Goal: Check status

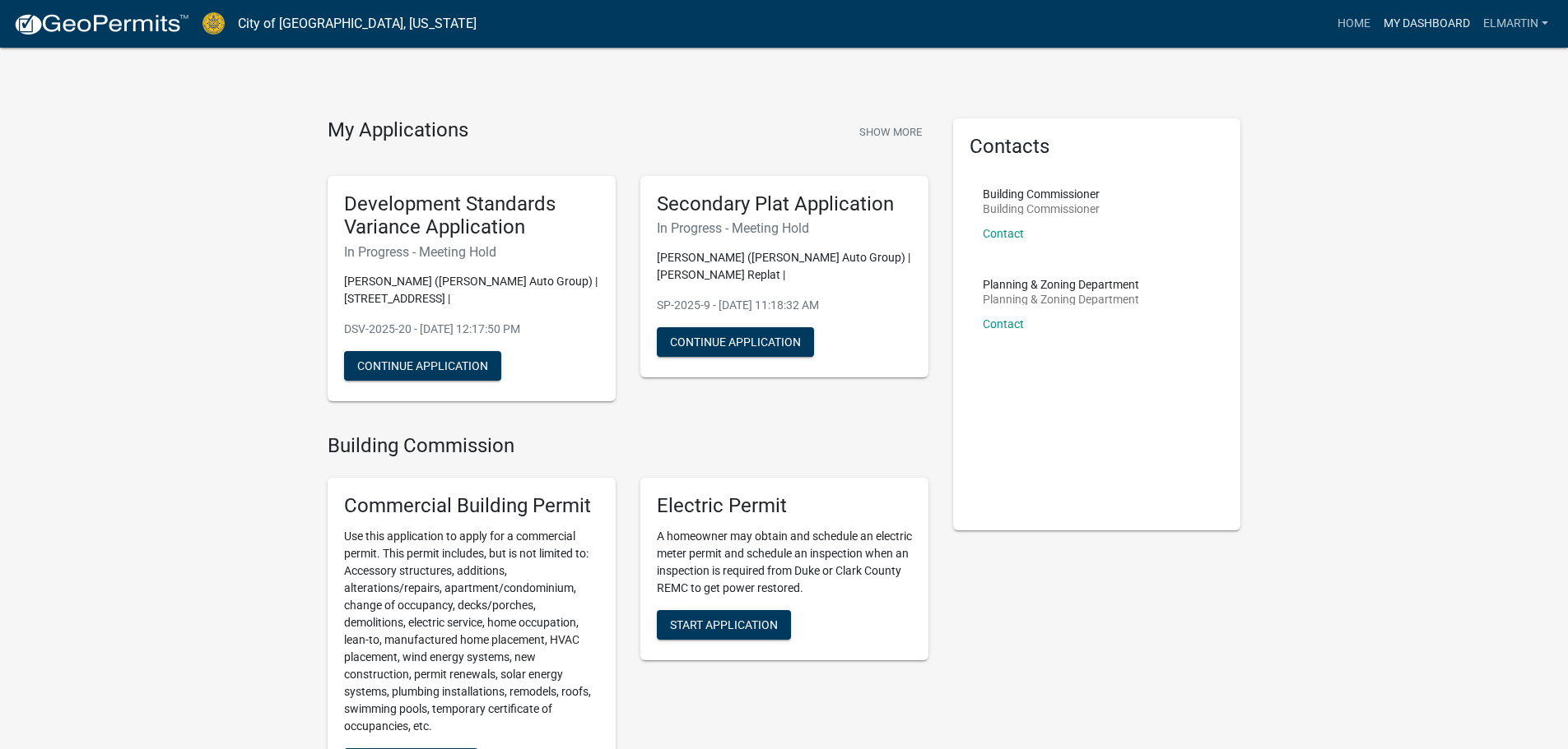
click at [1401, 23] on link "My Dashboard" at bounding box center [1427, 23] width 100 height 31
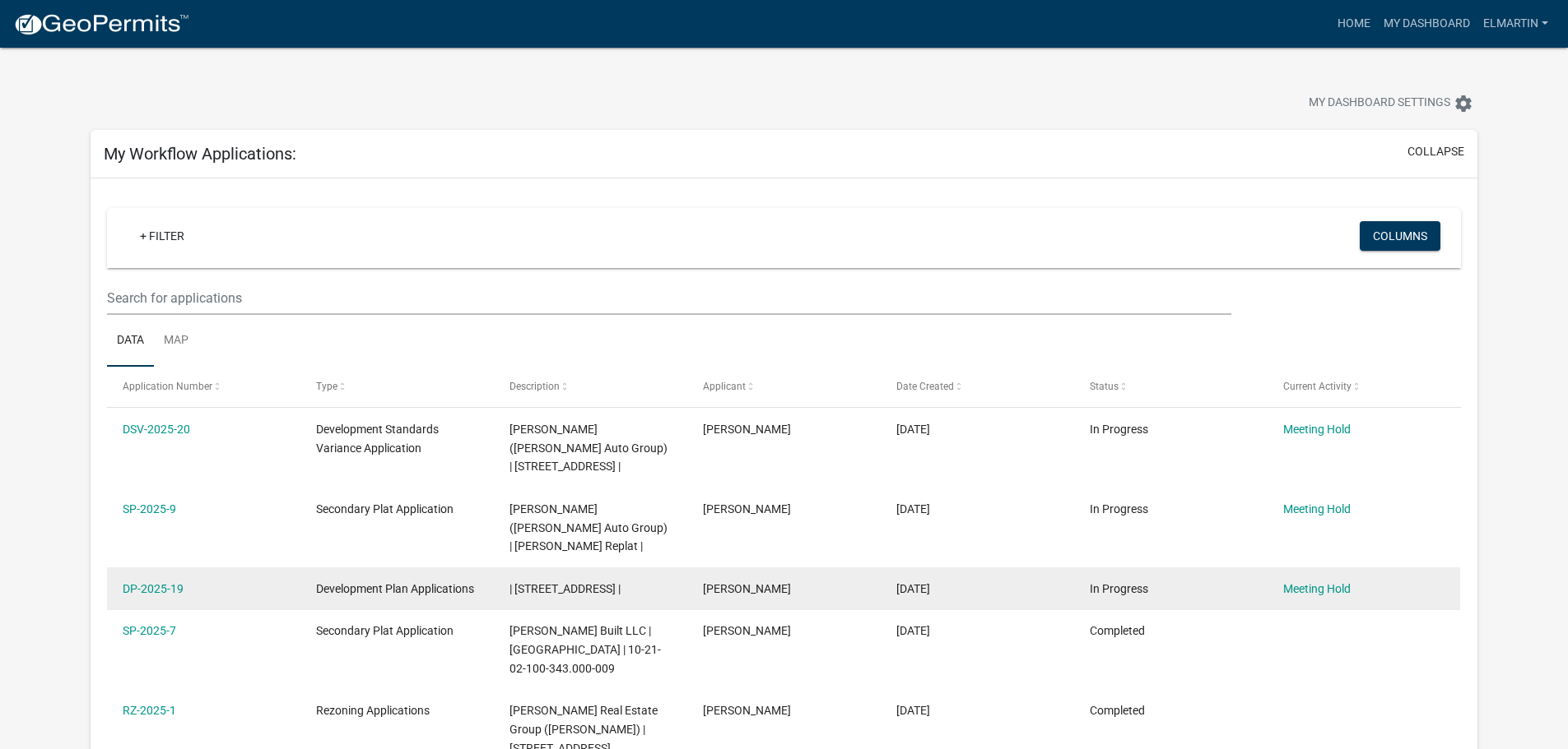
click at [348, 599] on datatable-body-cell "Development Plan Applications" at bounding box center [397, 589] width 193 height 43
click at [167, 585] on link "DP-2025-19" at bounding box center [153, 588] width 61 height 13
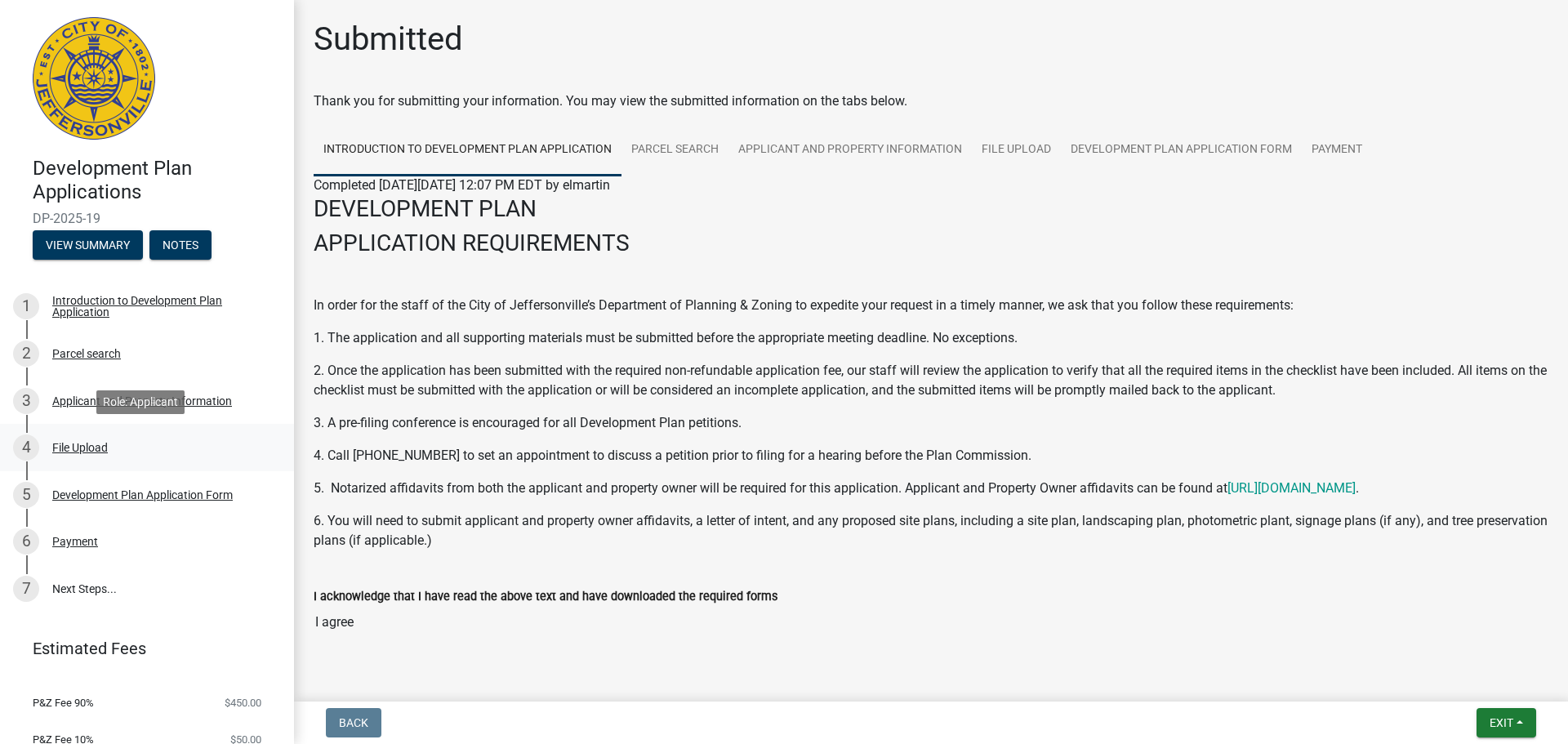
click at [60, 438] on div "4 File Upload" at bounding box center [140, 447] width 255 height 26
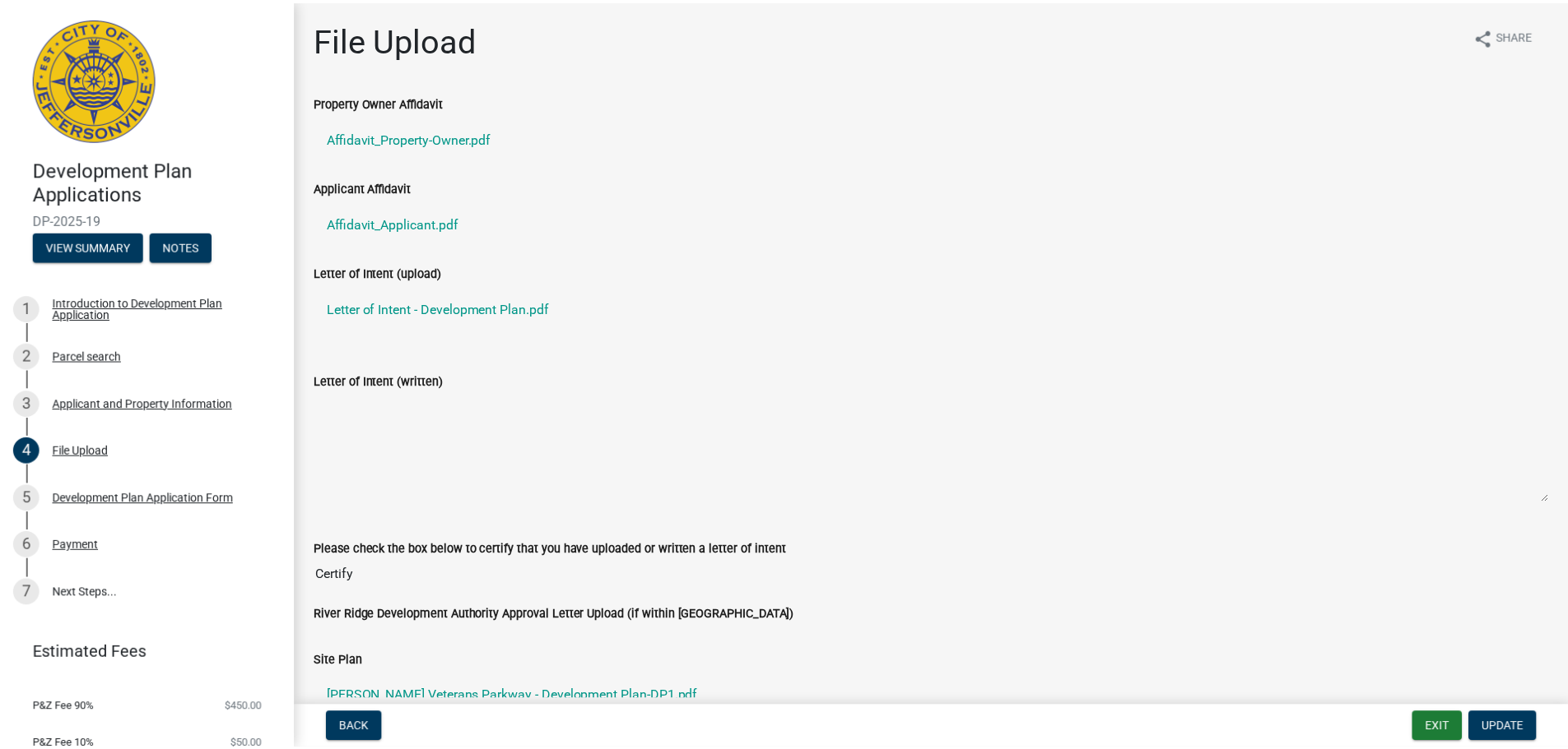
scroll to position [493, 0]
